Goal: Register for event/course

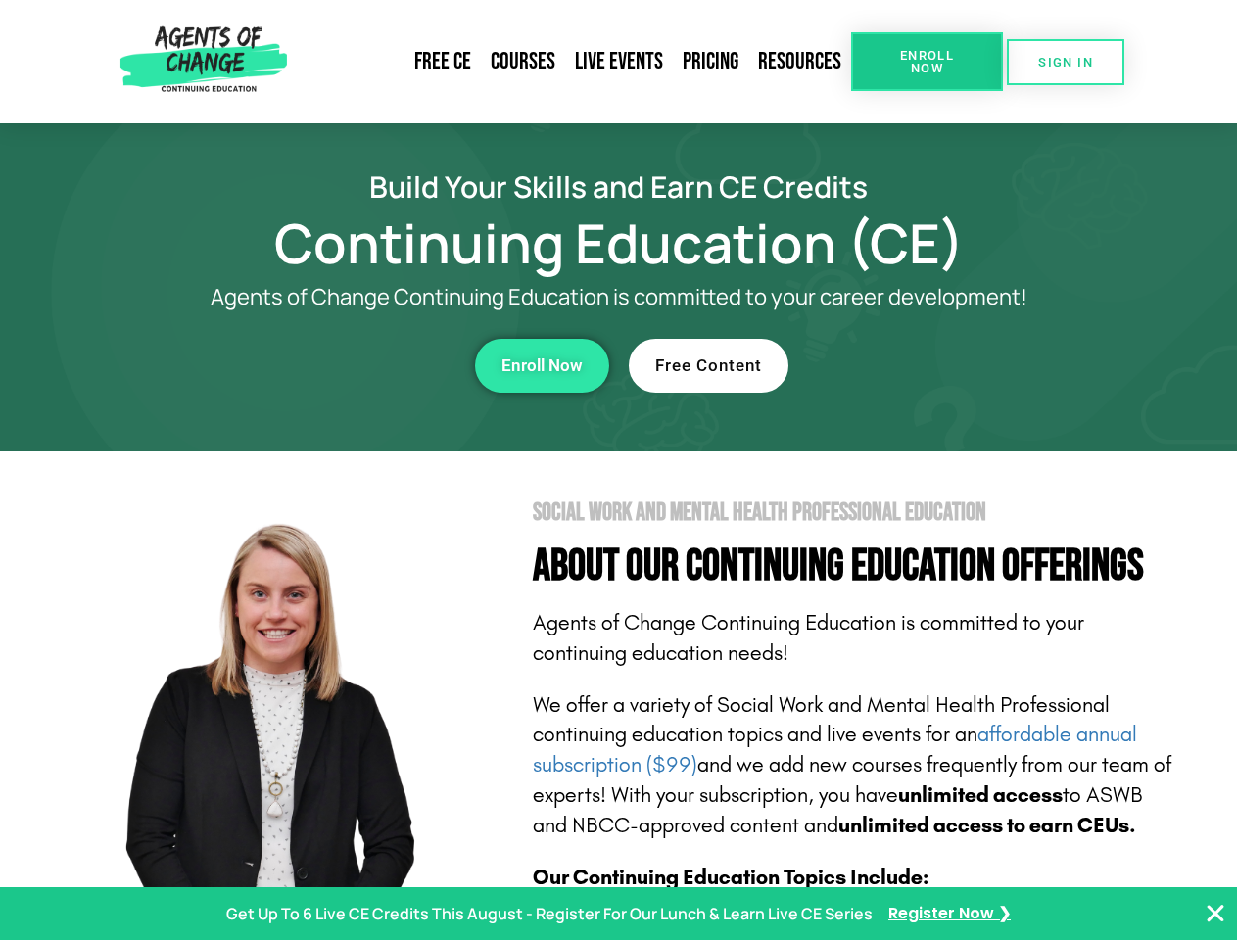
click at [618, 470] on section "Social Work and Mental Health Professional Education About Our Continuing Educa…" at bounding box center [618, 862] width 1237 height 823
click at [926, 62] on span "Enroll Now" at bounding box center [926, 61] width 89 height 25
click at [1065, 62] on span "SIGN IN" at bounding box center [1065, 62] width 55 height 13
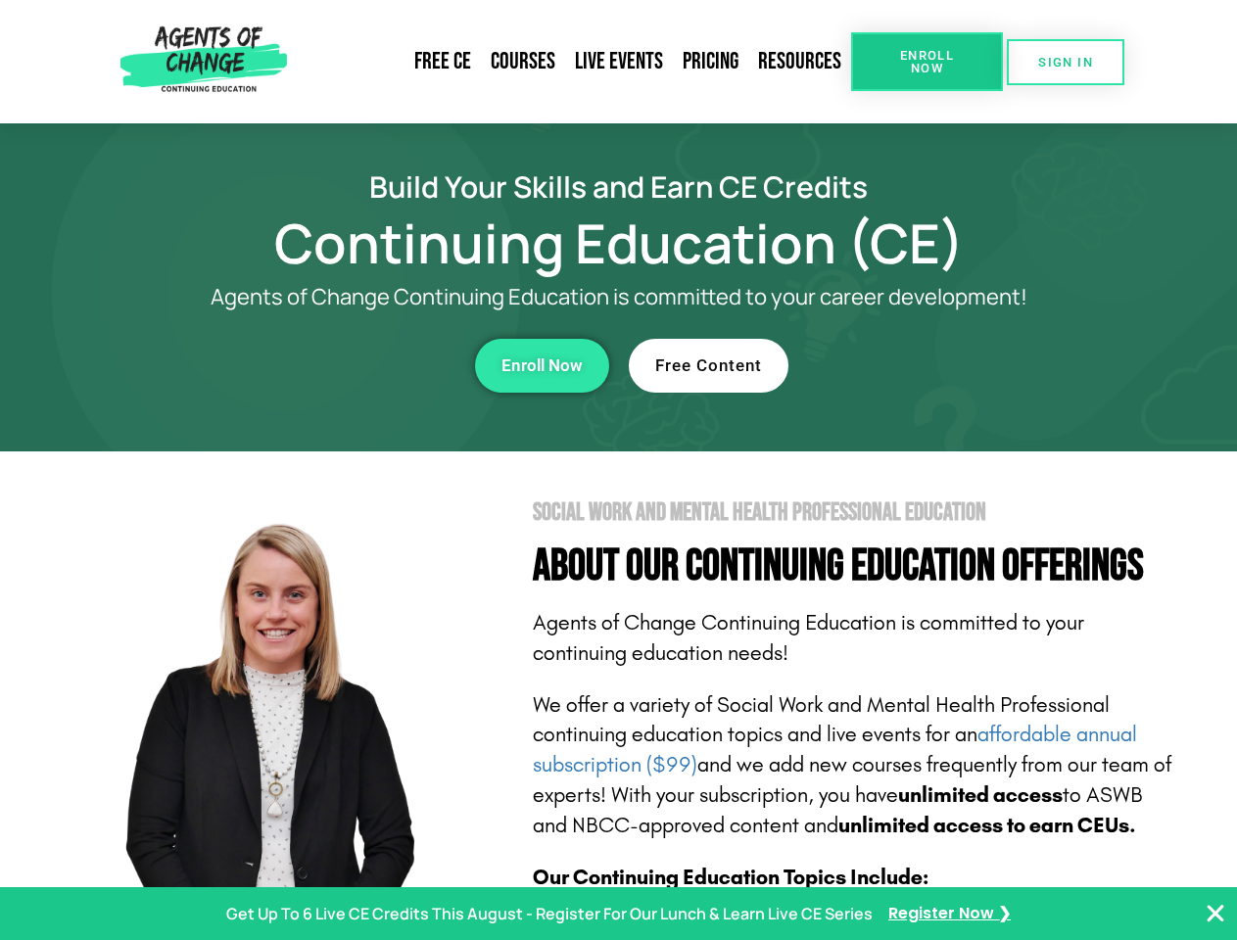
click at [340, 365] on div "Enroll Now" at bounding box center [340, 366] width 539 height 54
click at [541, 365] on span "Enroll Now" at bounding box center [541, 365] width 81 height 17
click at [898, 365] on div "Free Content" at bounding box center [898, 366] width 539 height 54
